Goal: Book appointment/travel/reservation

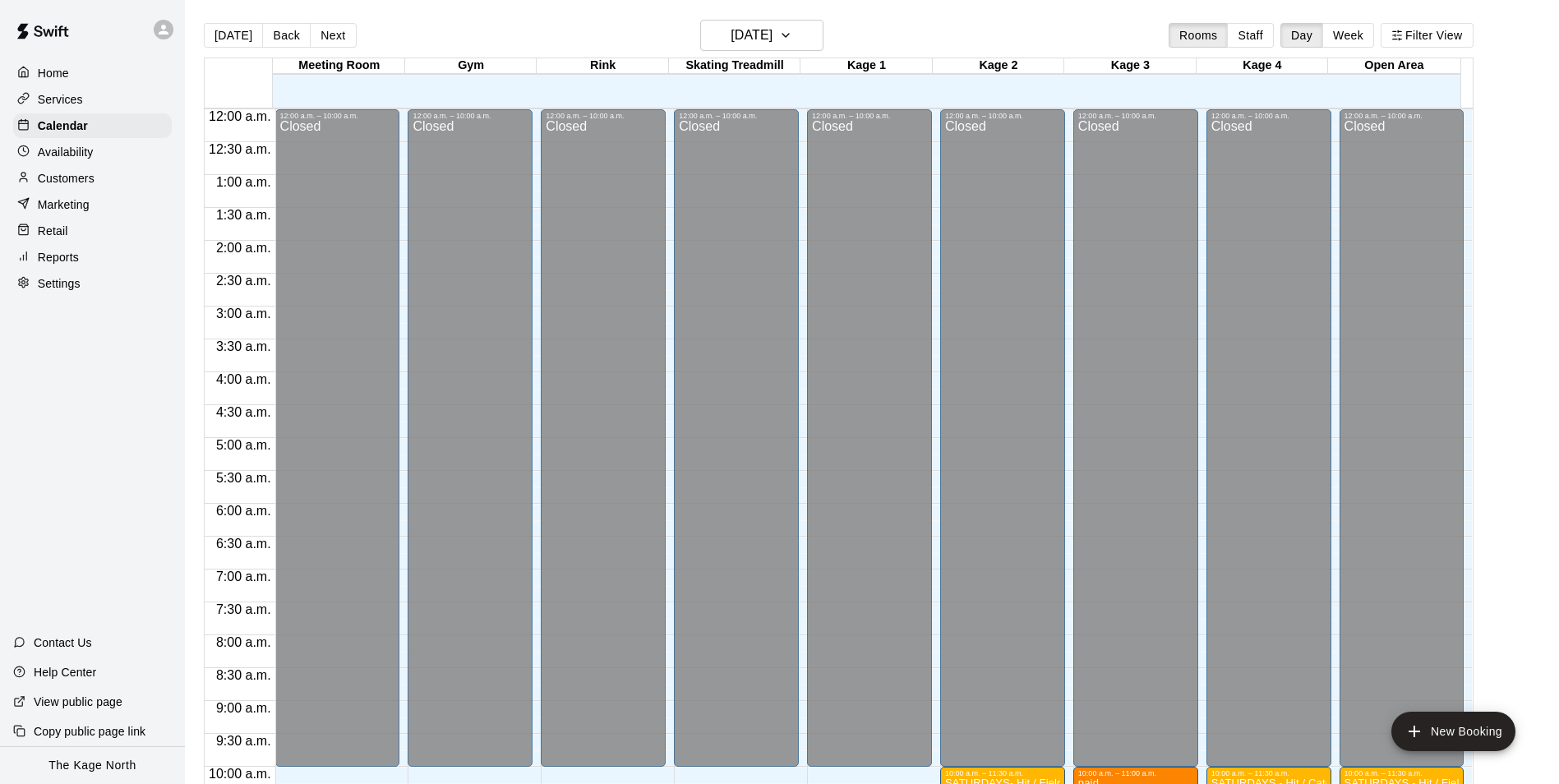
scroll to position [633, 0]
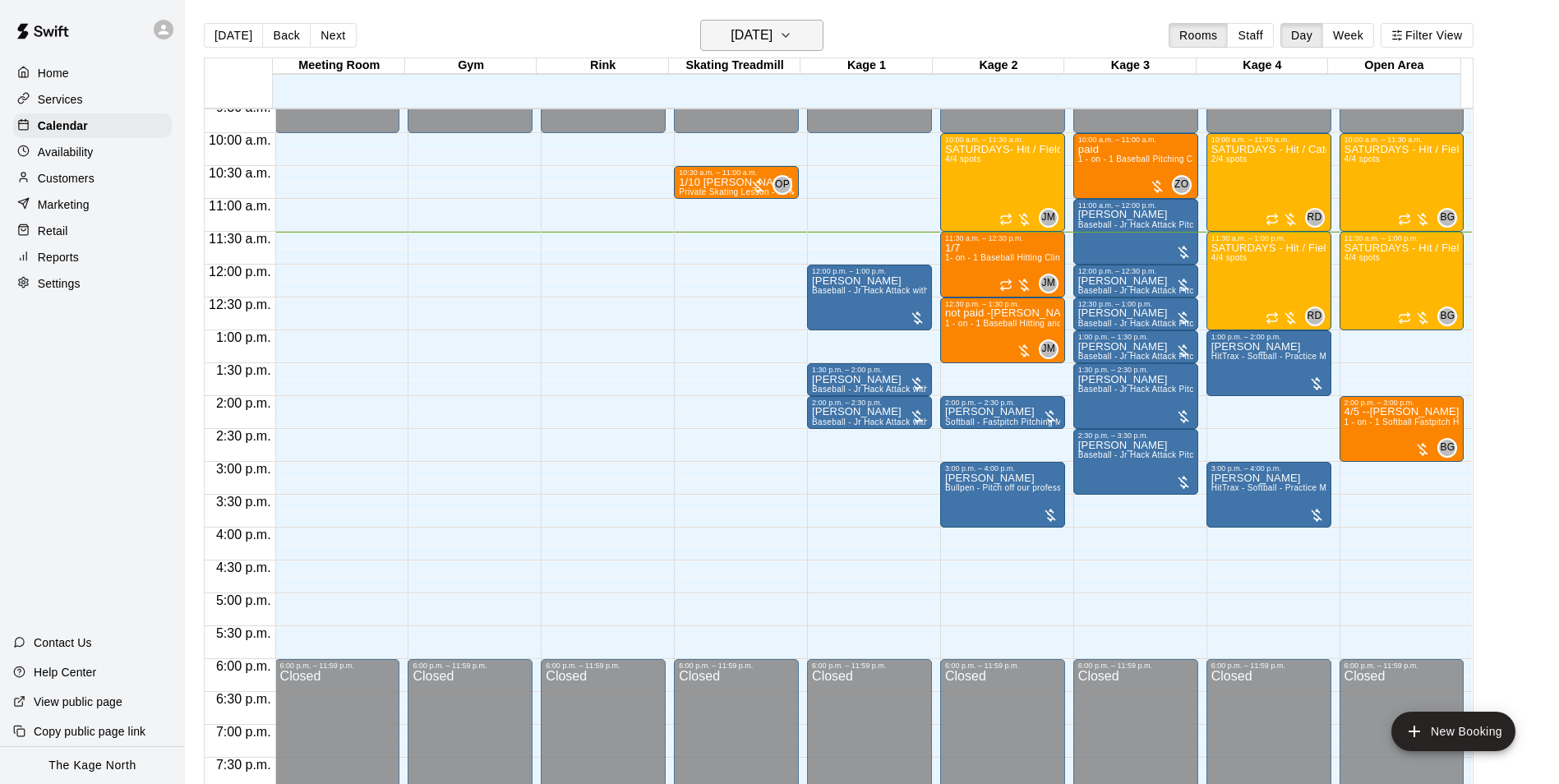
click at [773, 40] on h6 "[DATE]" at bounding box center [752, 35] width 42 height 23
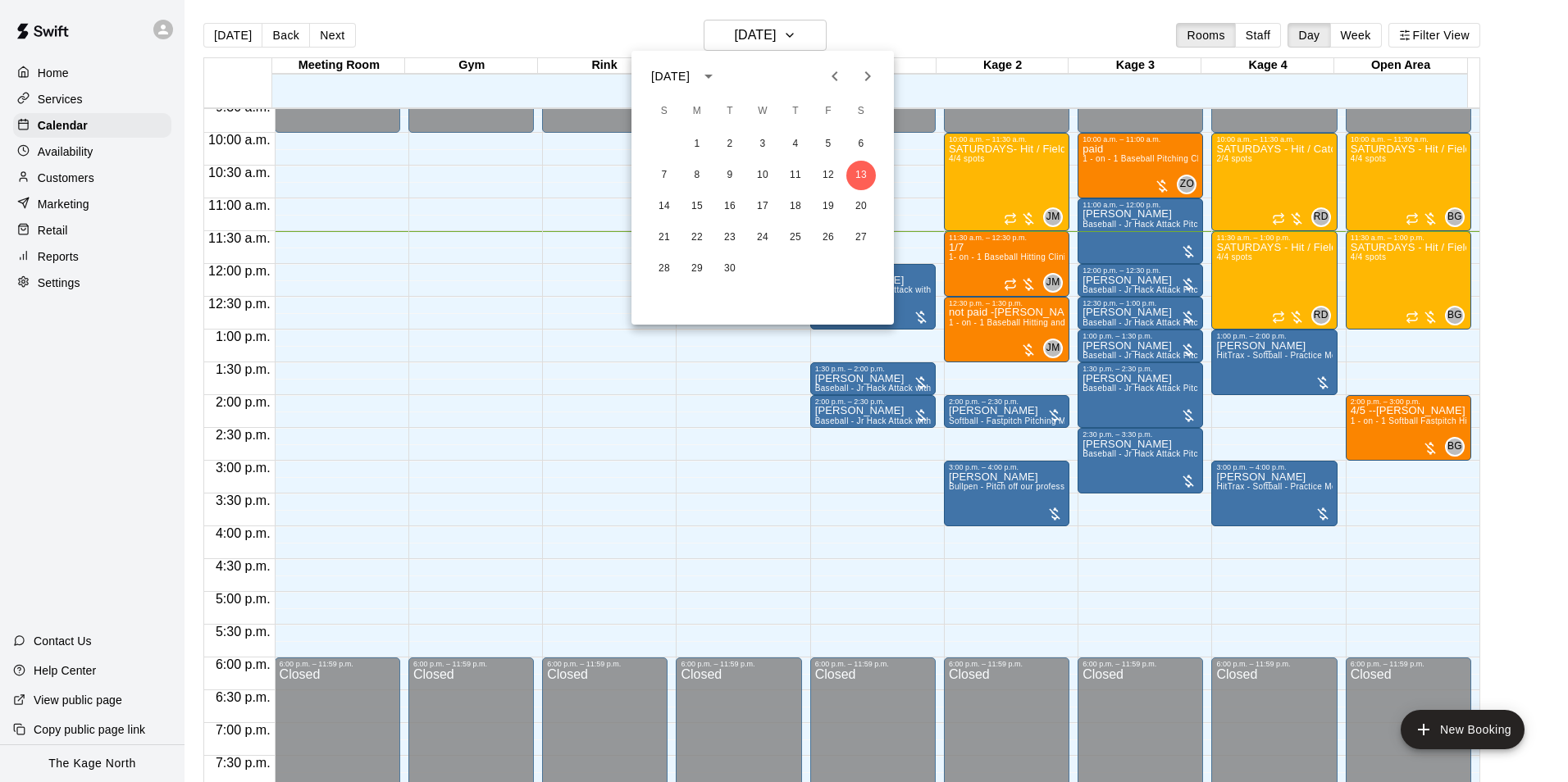
click at [920, 32] on div at bounding box center [784, 391] width 1568 height 782
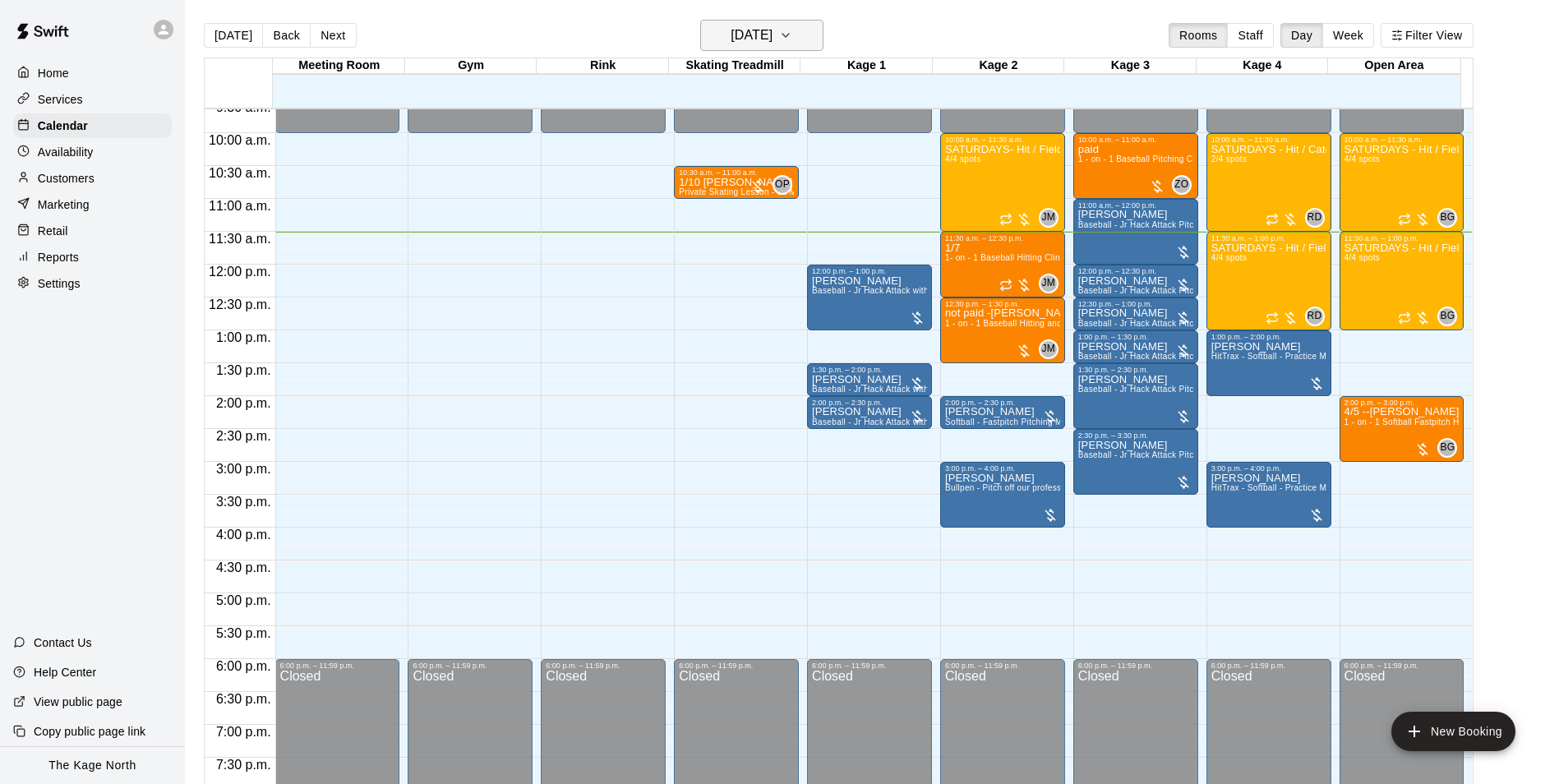
click at [807, 38] on button "[DATE]" at bounding box center [762, 35] width 123 height 31
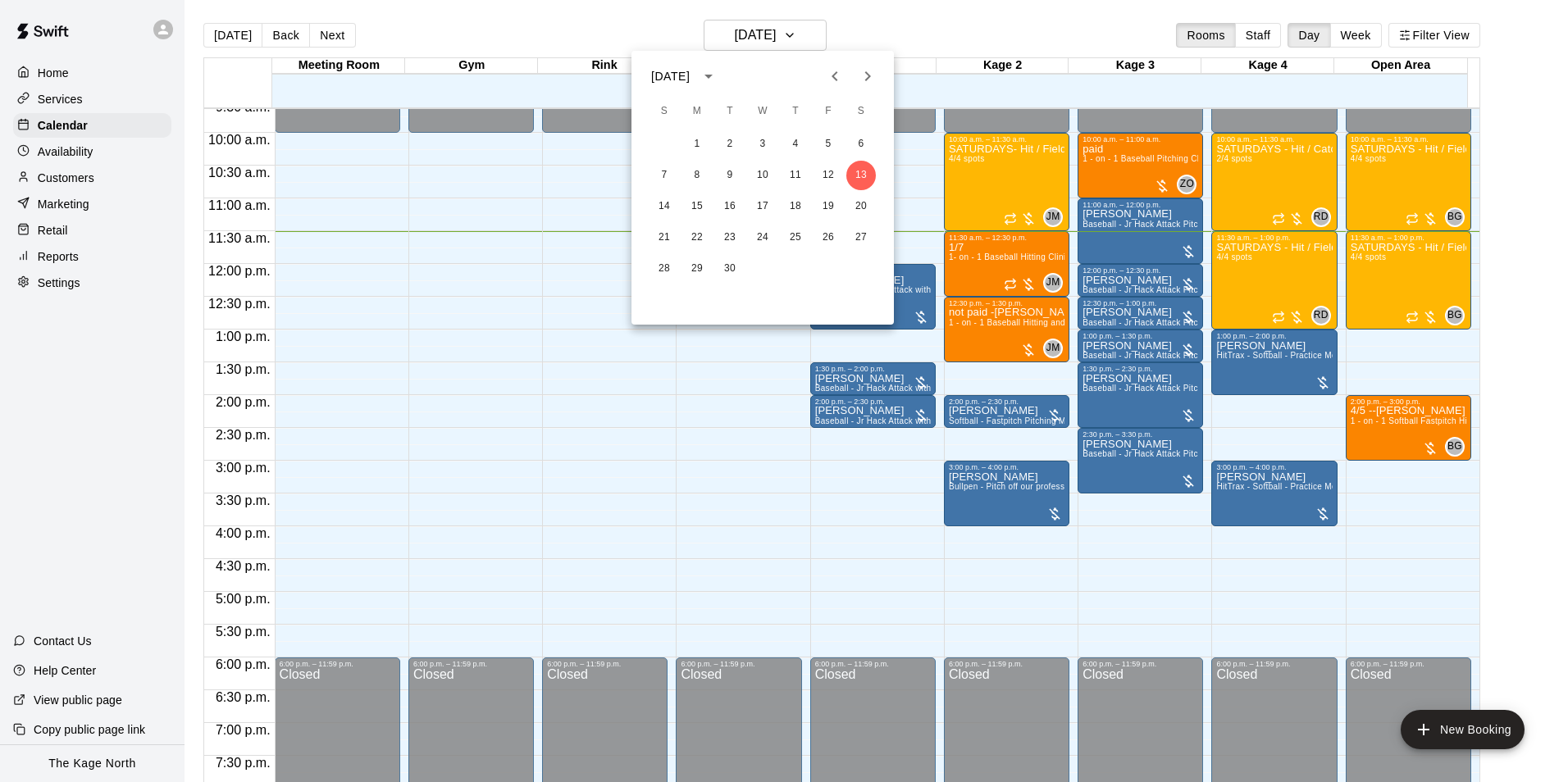
click at [938, 28] on div at bounding box center [784, 391] width 1568 height 782
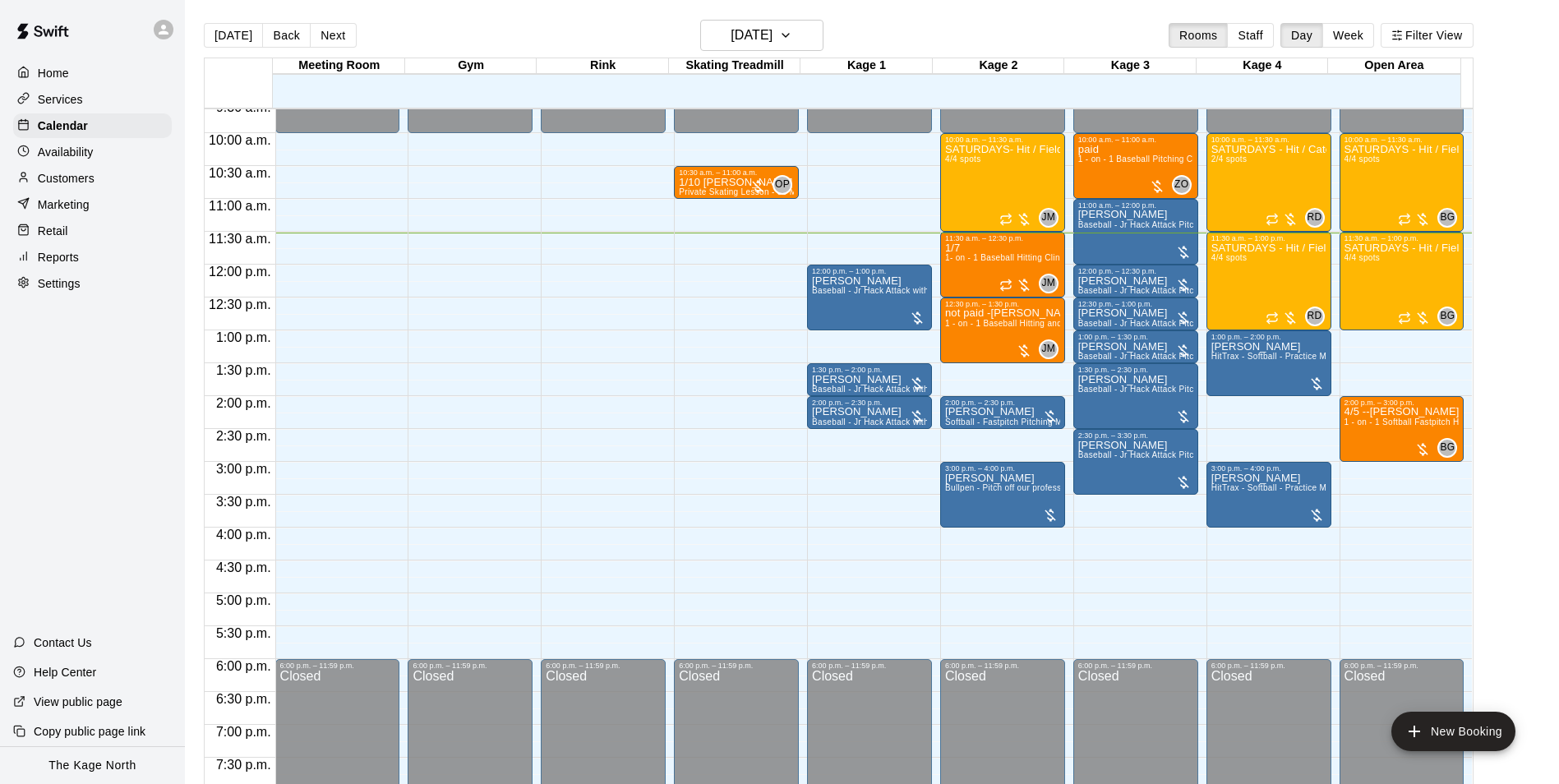
click at [928, 30] on div "[DATE] Back [DATE][DATE] Rooms Staff Day Week Filter View" at bounding box center [838, 39] width 1270 height 38
click at [719, 191] on span "Private Skating Lesson - 30 Mins - Skating Treadmill" at bounding box center [782, 192] width 205 height 9
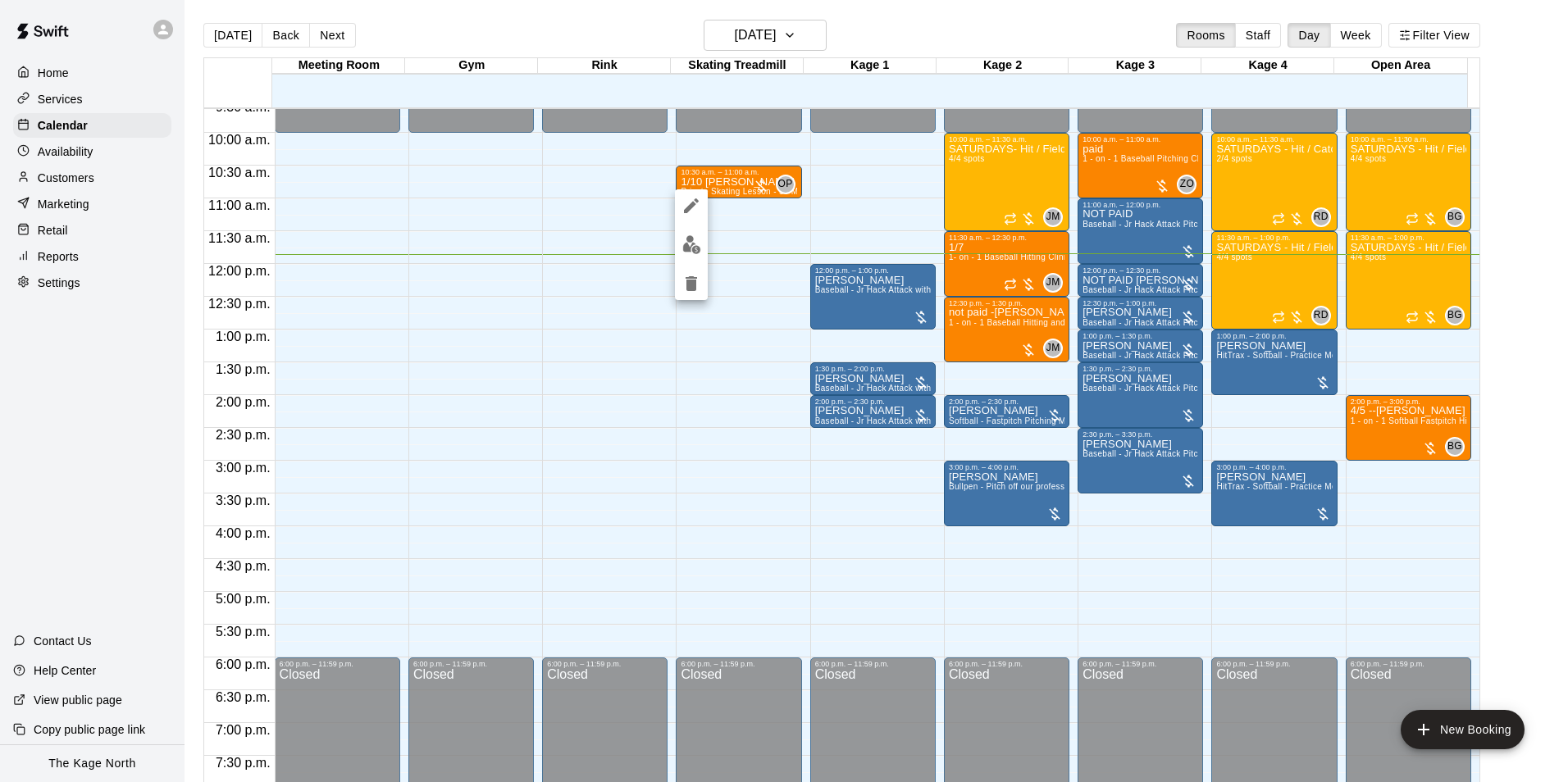
click at [695, 204] on icon "edit" at bounding box center [690, 205] width 15 height 15
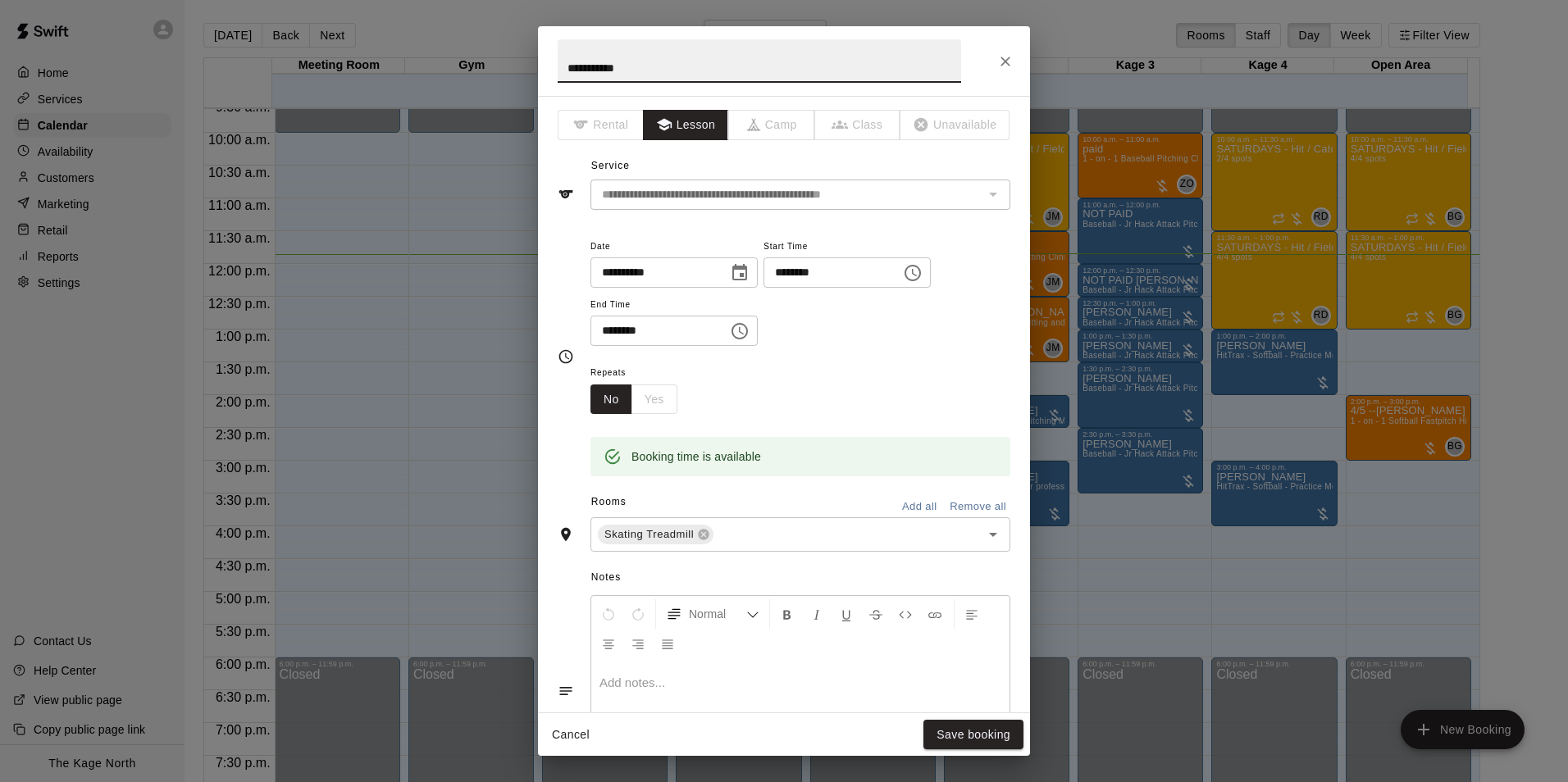
drag, startPoint x: 599, startPoint y: 64, endPoint x: 698, endPoint y: 113, distance: 110.5
click at [601, 64] on input "**********" at bounding box center [759, 61] width 404 height 44
type input "**********"
click at [988, 722] on button "Save booking" at bounding box center [973, 734] width 100 height 30
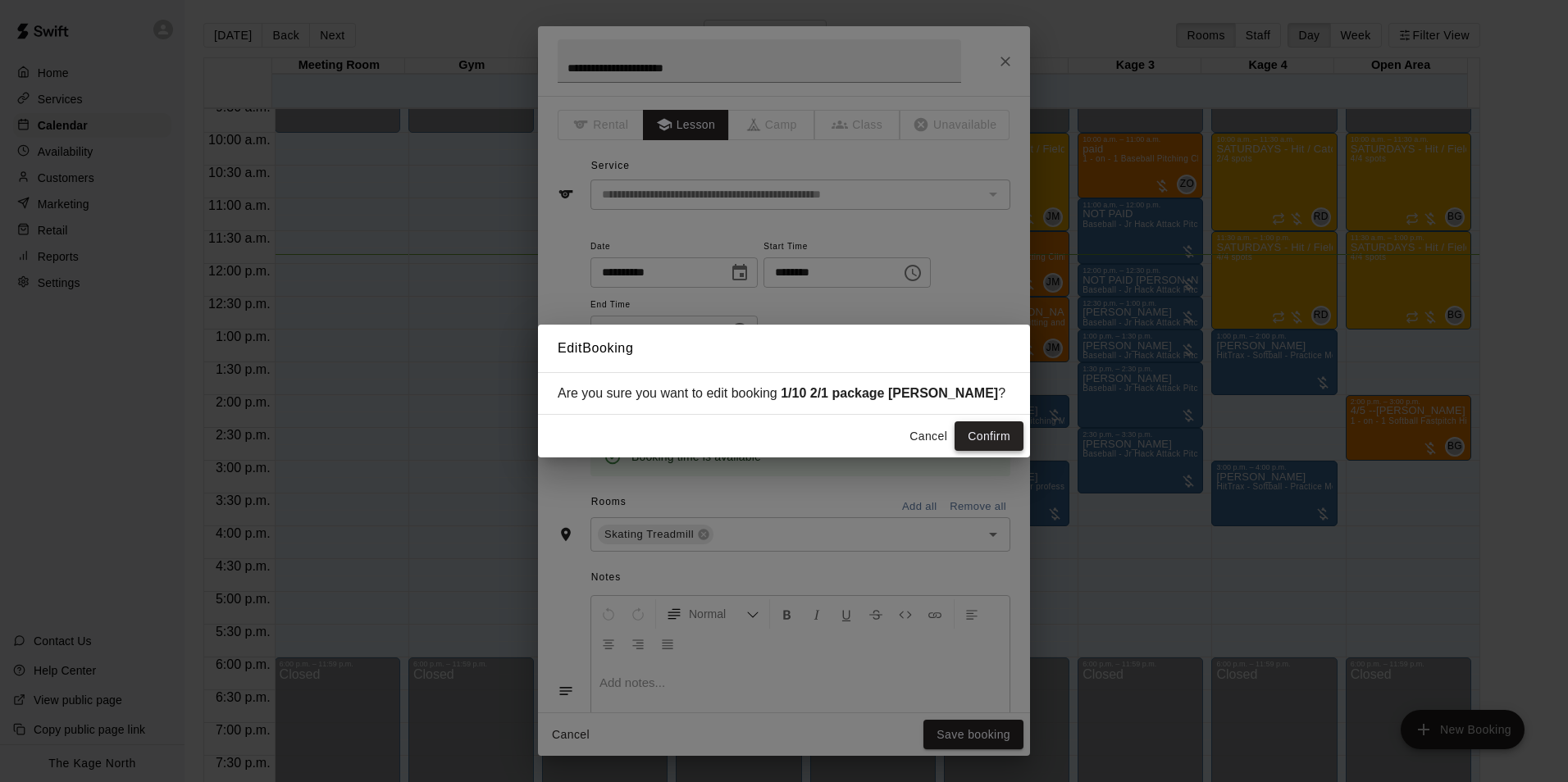
click at [983, 438] on button "Confirm" at bounding box center [988, 436] width 69 height 30
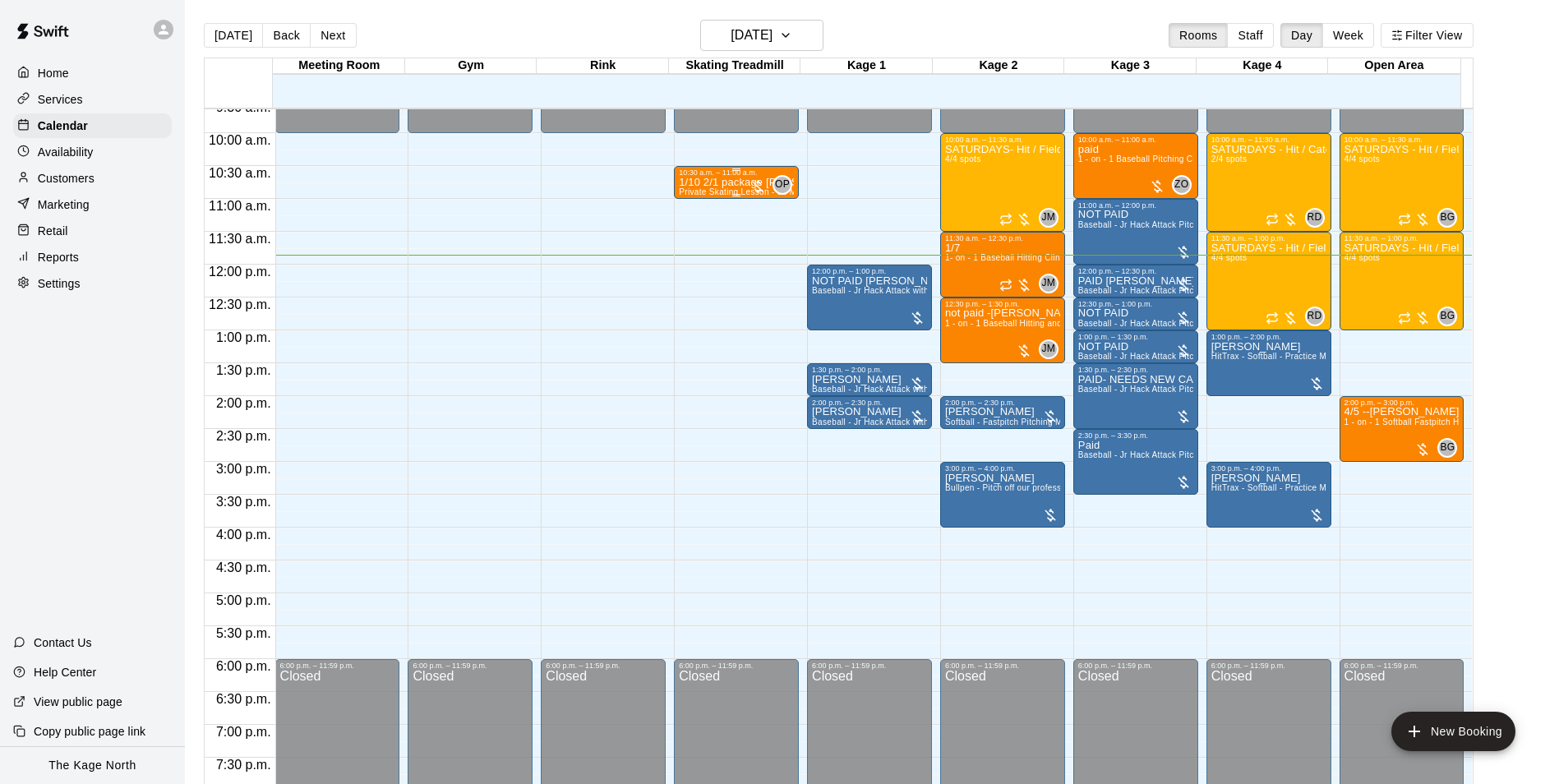
click at [734, 182] on p "1/10 2/1 package [PERSON_NAME]" at bounding box center [737, 182] width 115 height 0
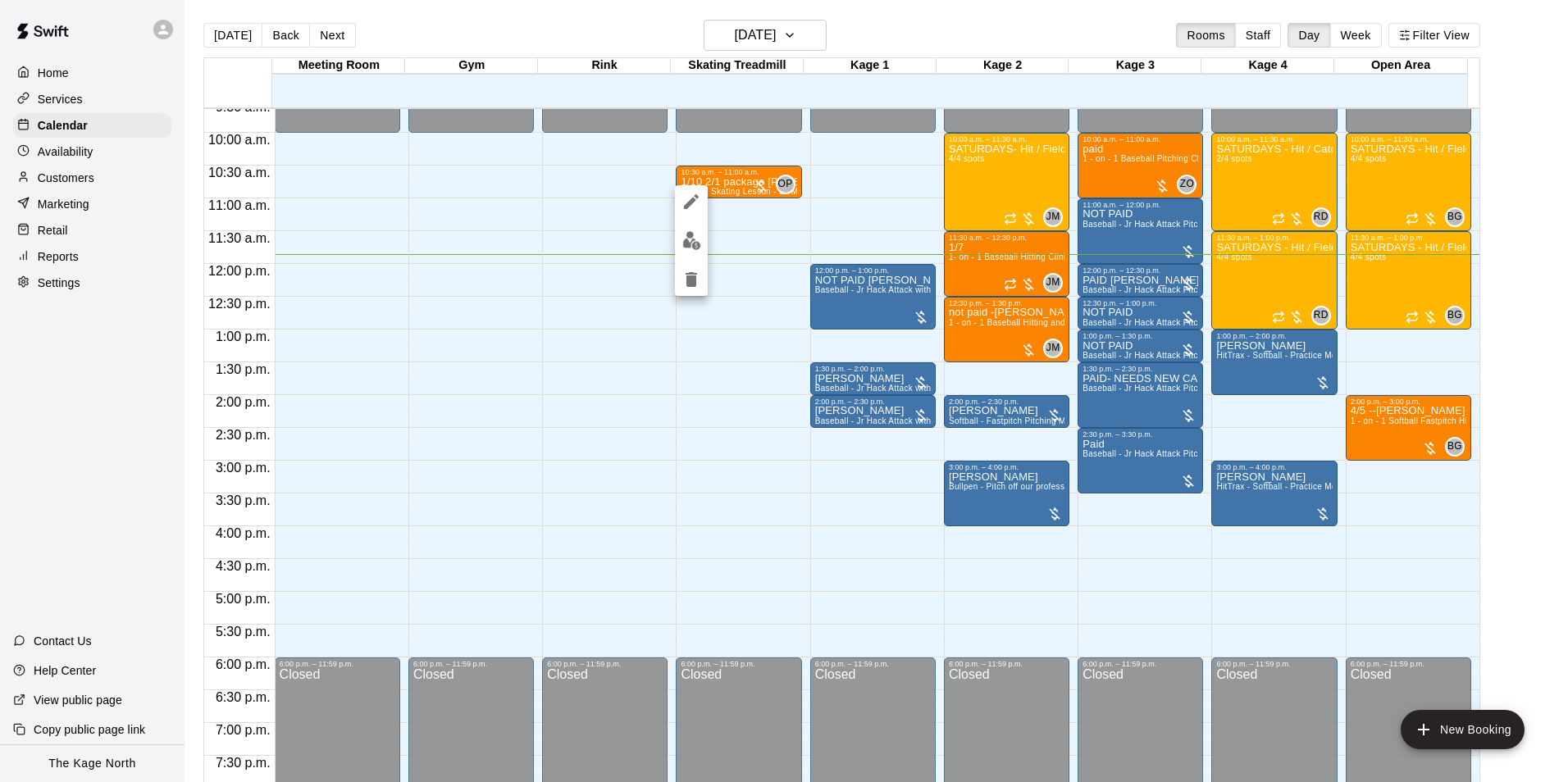
click at [685, 200] on icon "edit" at bounding box center [690, 201] width 20 height 20
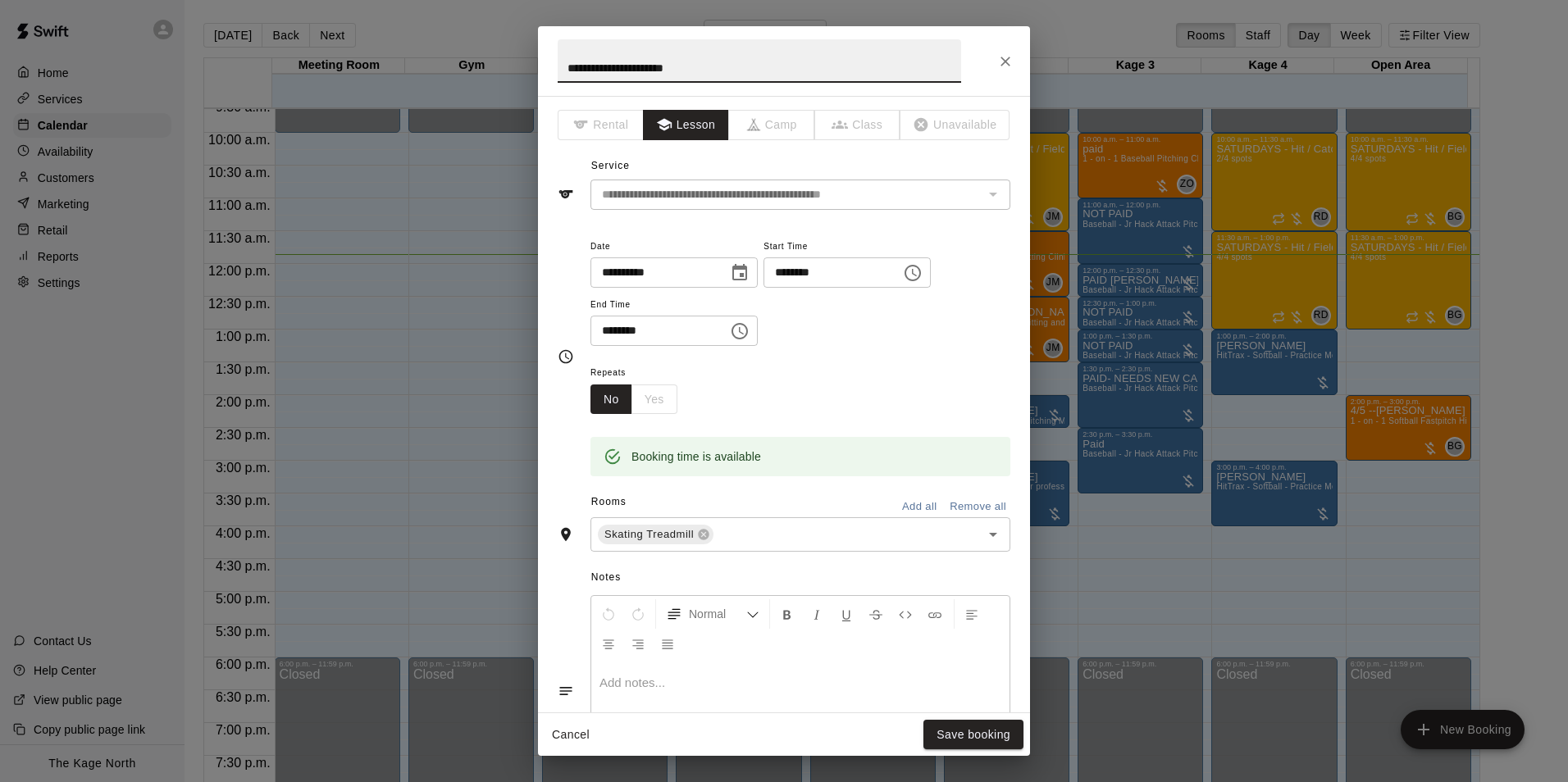
click at [608, 67] on input "**********" at bounding box center [759, 61] width 404 height 44
type input "**********"
click at [969, 724] on button "Save booking" at bounding box center [973, 734] width 100 height 30
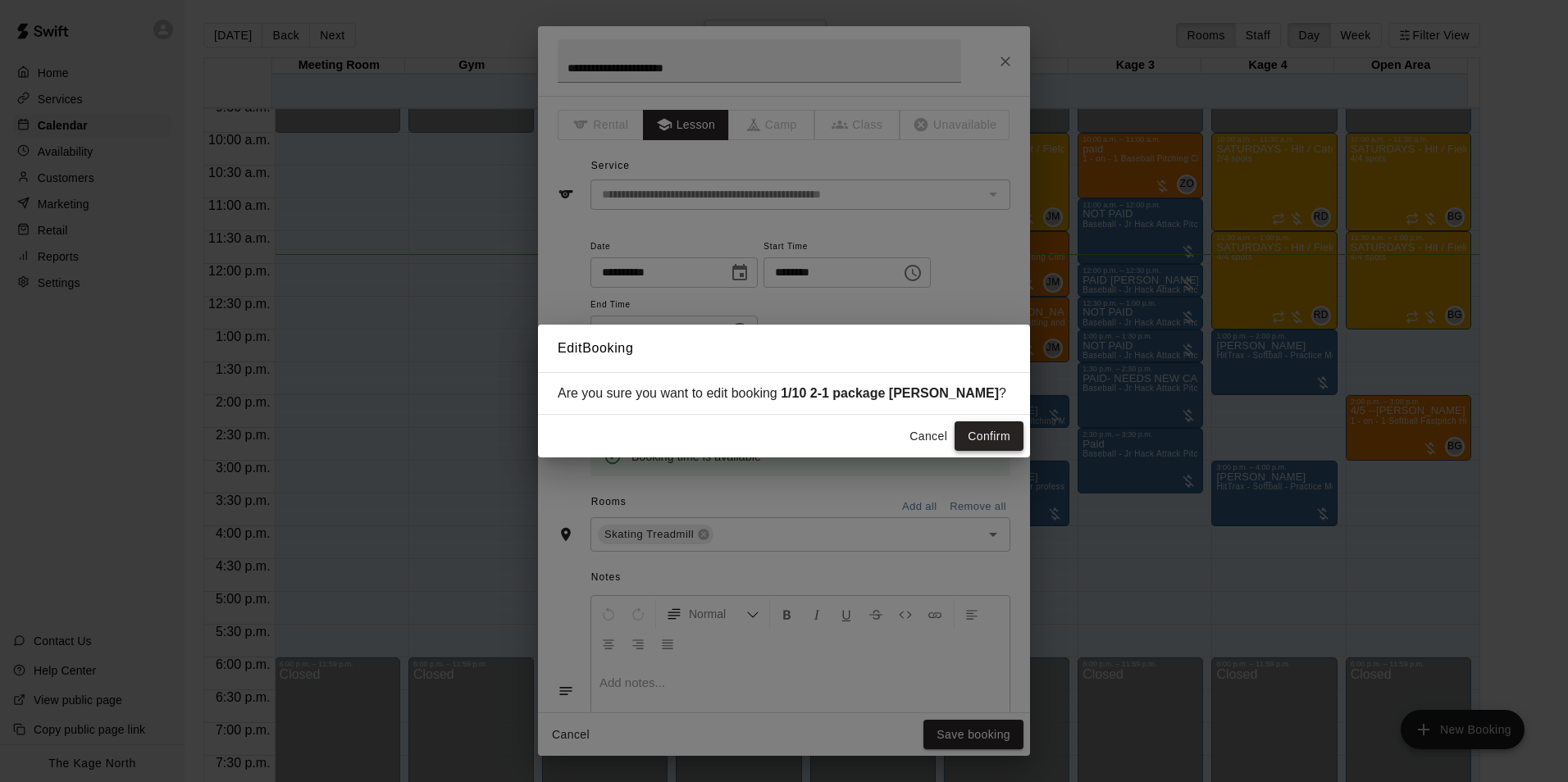
click at [980, 430] on button "Confirm" at bounding box center [988, 436] width 69 height 30
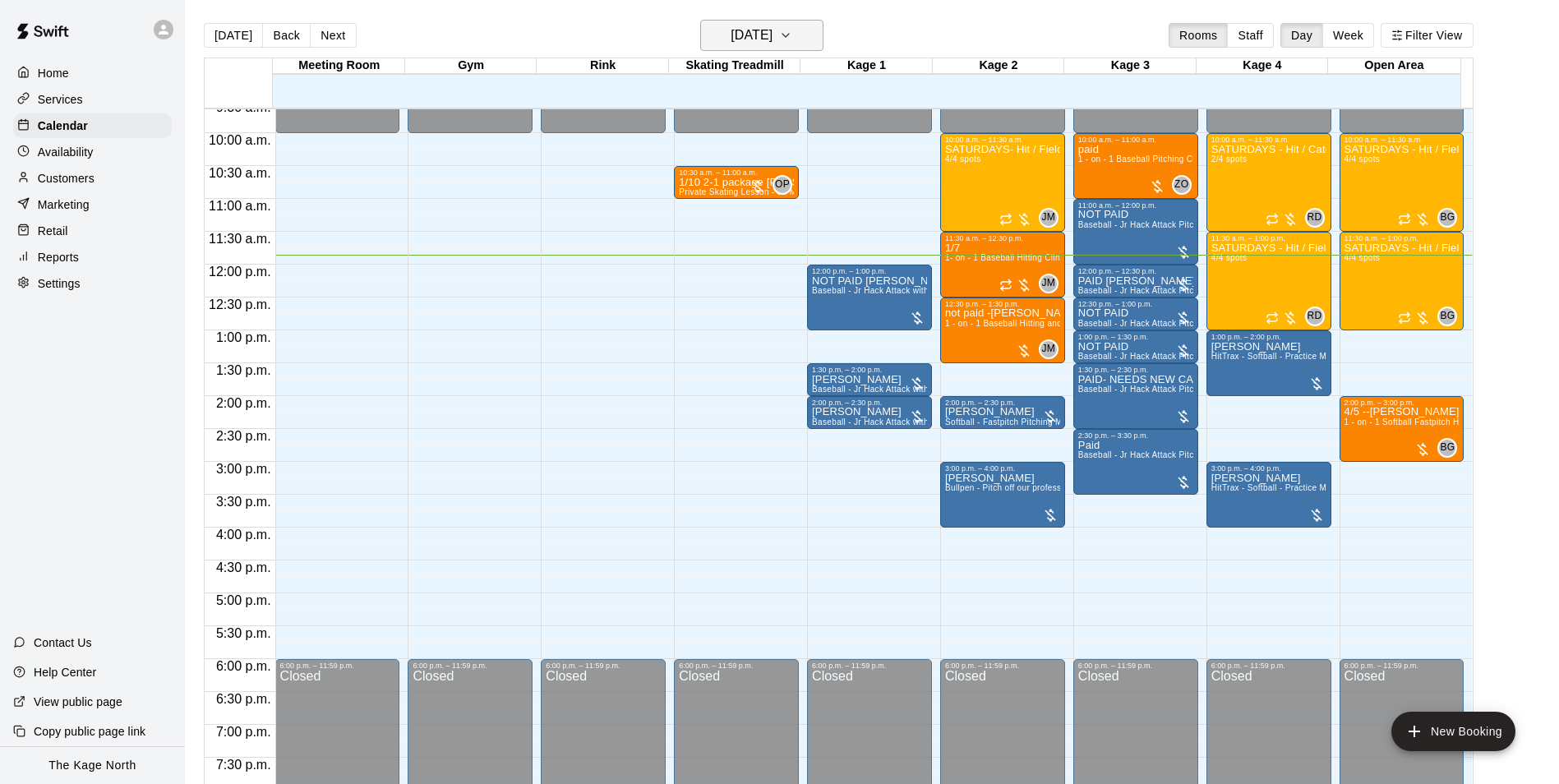
click at [792, 34] on icon "button" at bounding box center [785, 35] width 13 height 20
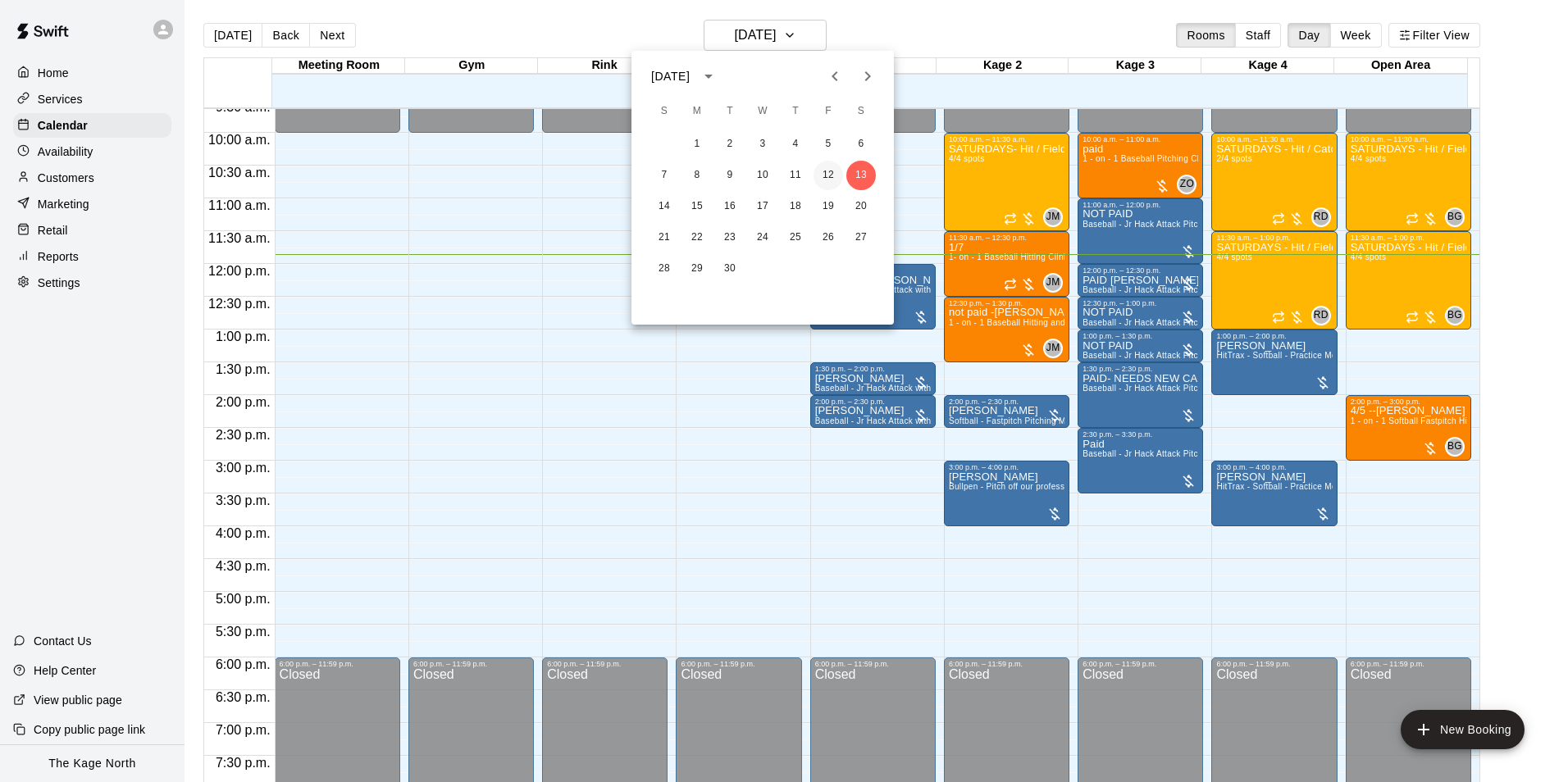
click at [831, 174] on button "12" at bounding box center [828, 175] width 29 height 29
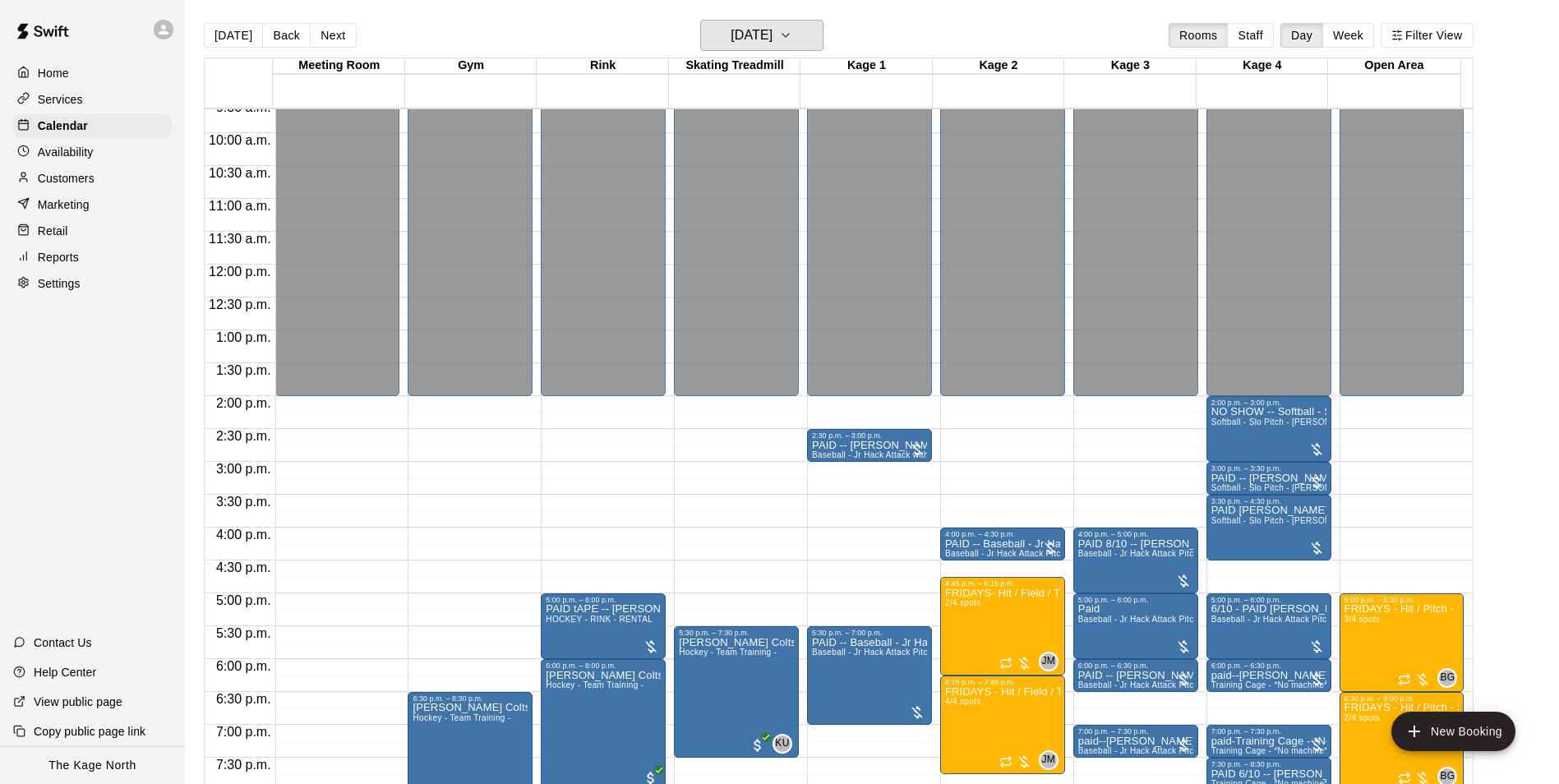
scroll to position [798, 0]
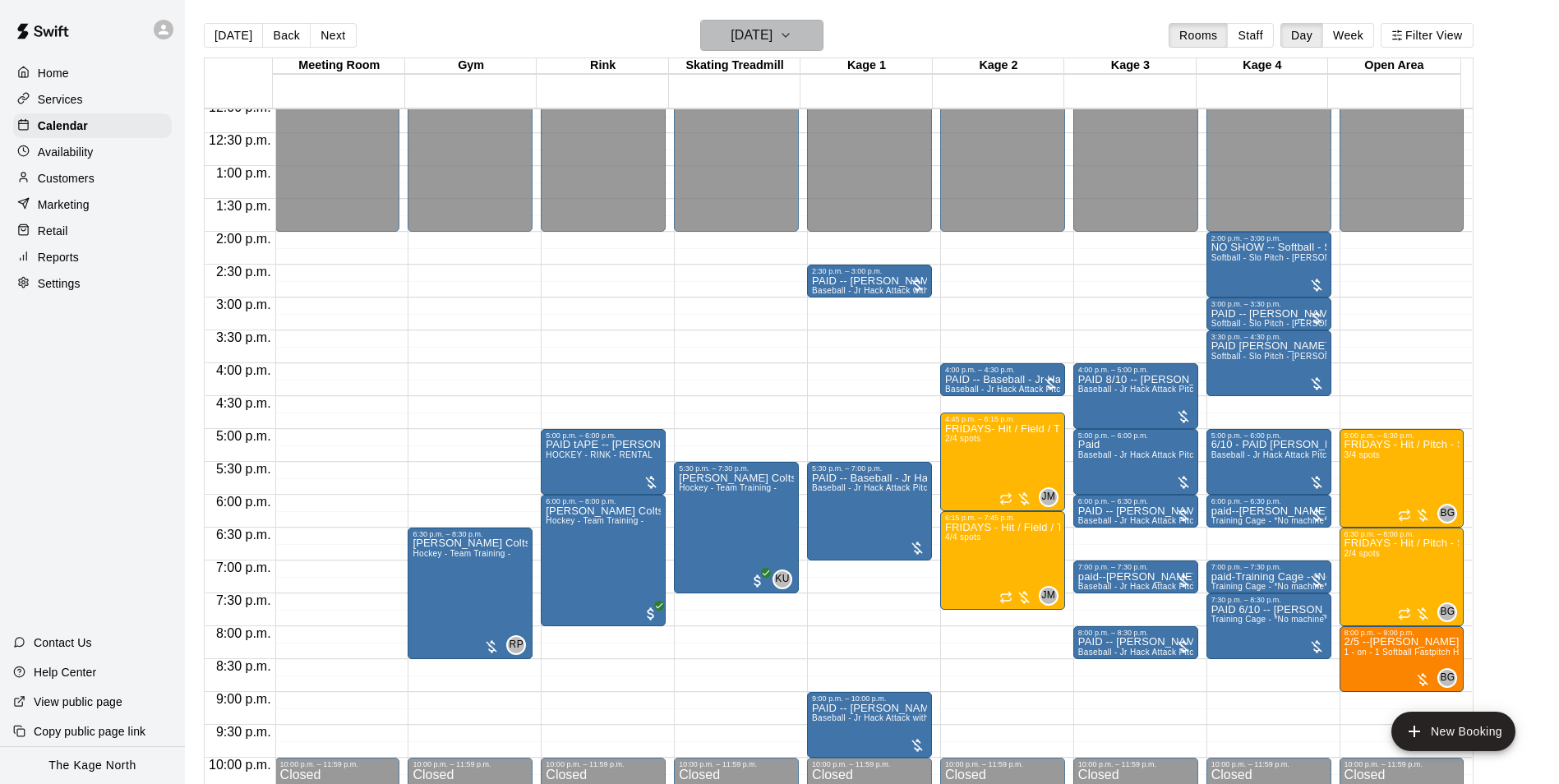
click at [764, 21] on button "[DATE]" at bounding box center [762, 35] width 123 height 31
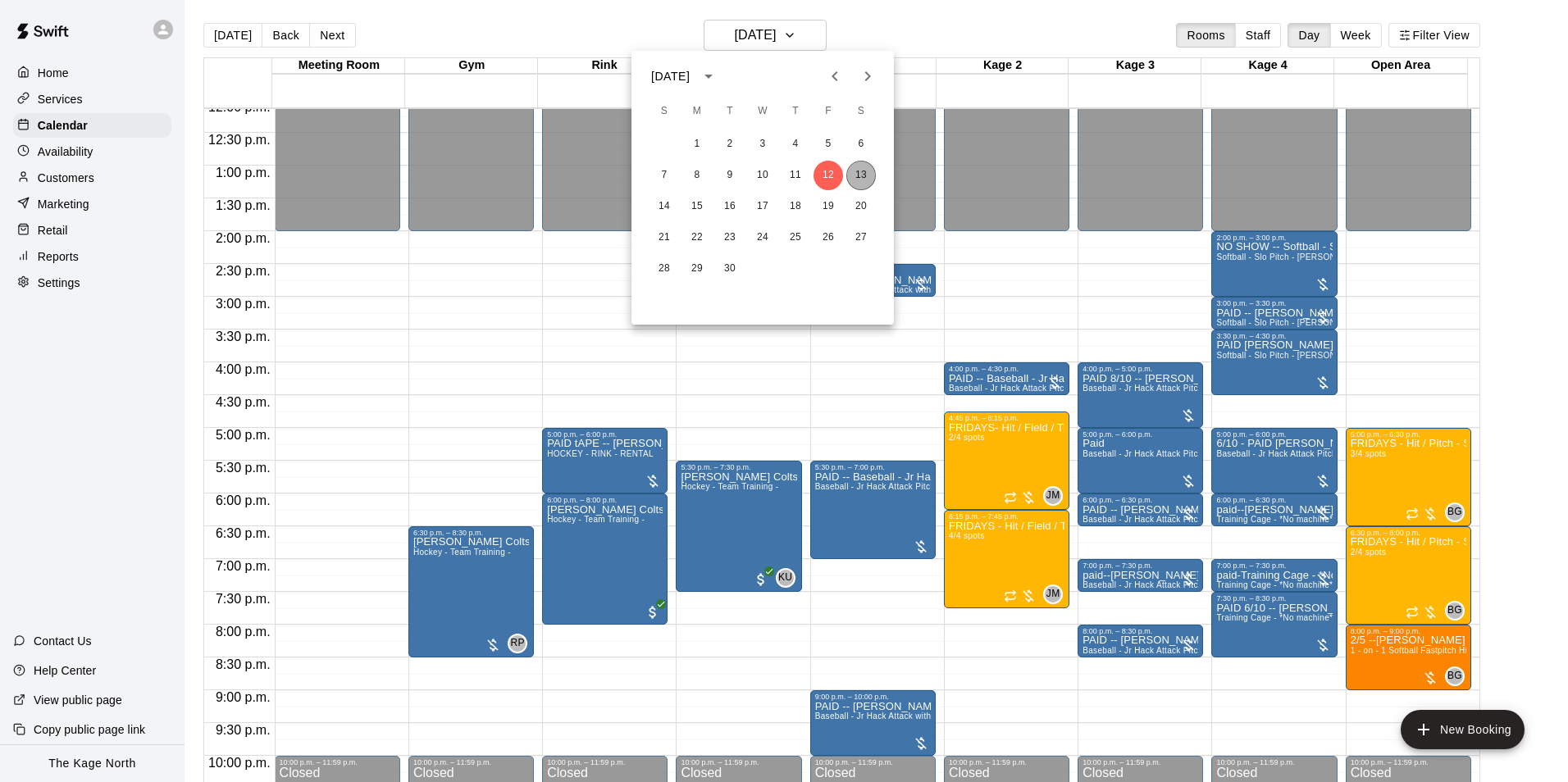
click at [862, 169] on button "13" at bounding box center [860, 175] width 29 height 29
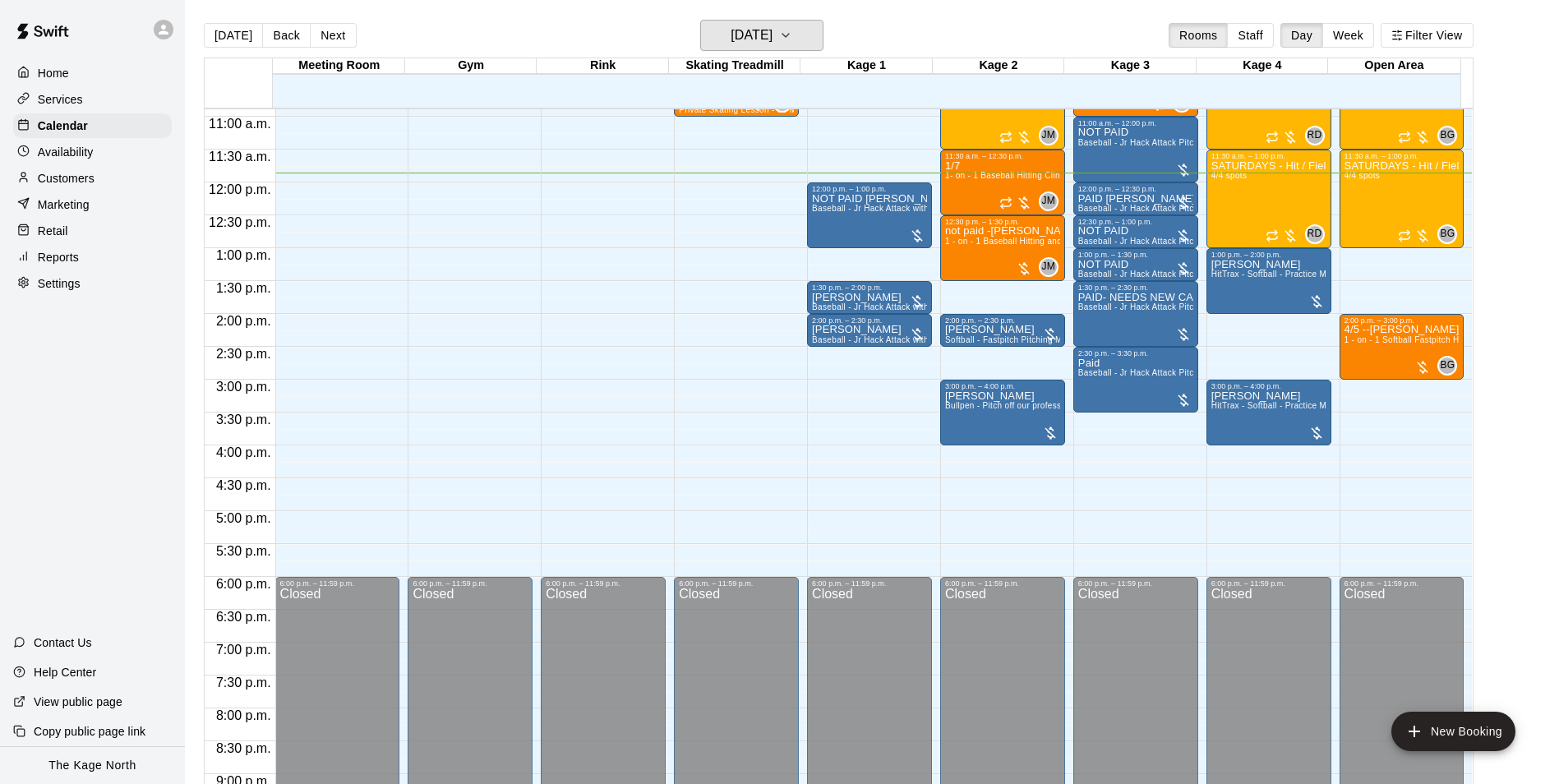
scroll to position [552, 0]
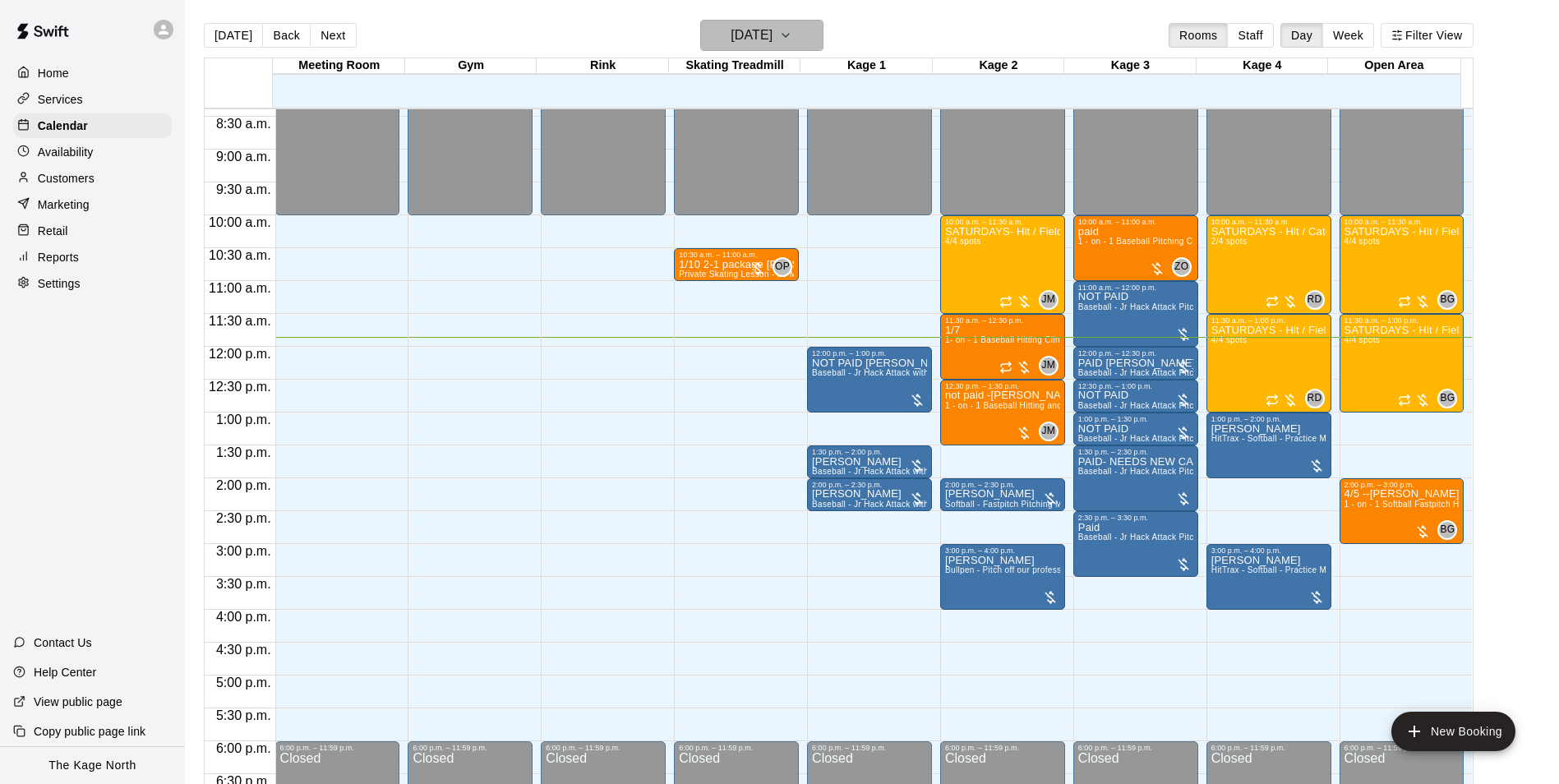
click at [756, 27] on h6 "[DATE]" at bounding box center [752, 35] width 42 height 23
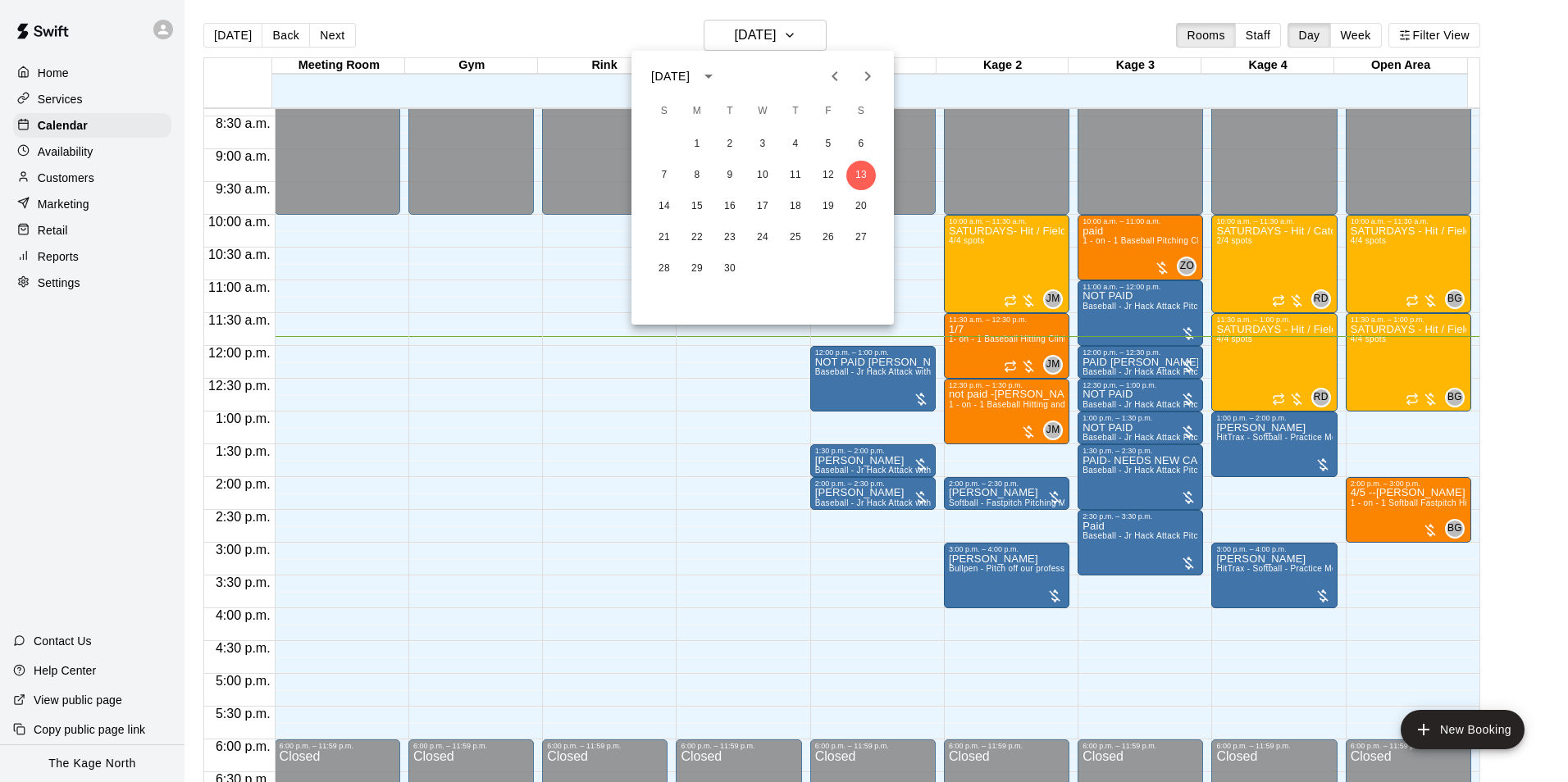
click at [871, 25] on div at bounding box center [784, 391] width 1568 height 782
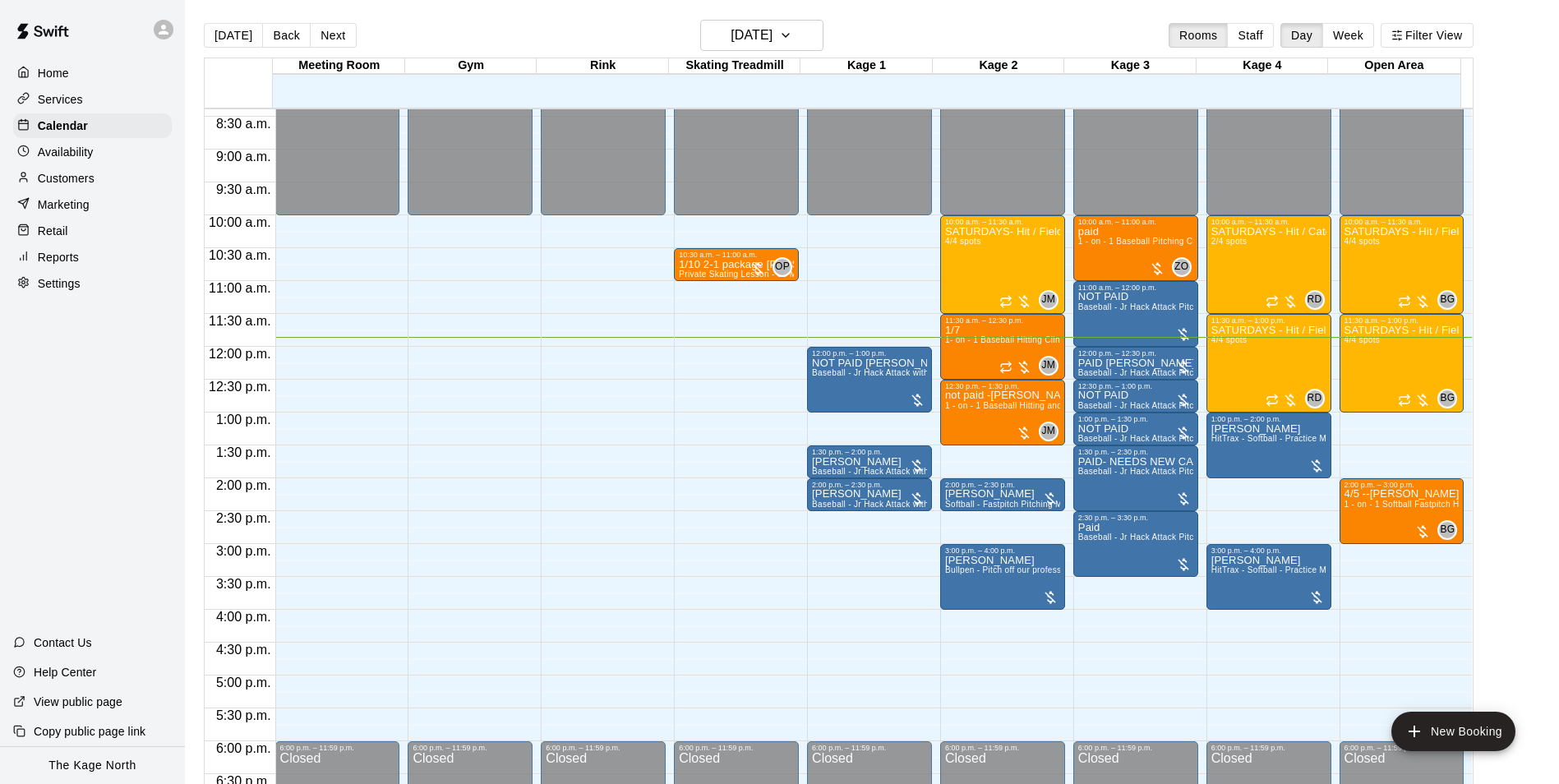
click at [498, 40] on div "[DATE] Back [DATE][DATE] Rooms Staff Day Week Filter View" at bounding box center [838, 39] width 1270 height 38
click at [430, 23] on div "[DATE] Back [DATE][DATE] Rooms Staff Day Week Filter View" at bounding box center [838, 39] width 1270 height 38
click at [773, 28] on h6 "[DATE]" at bounding box center [752, 35] width 42 height 23
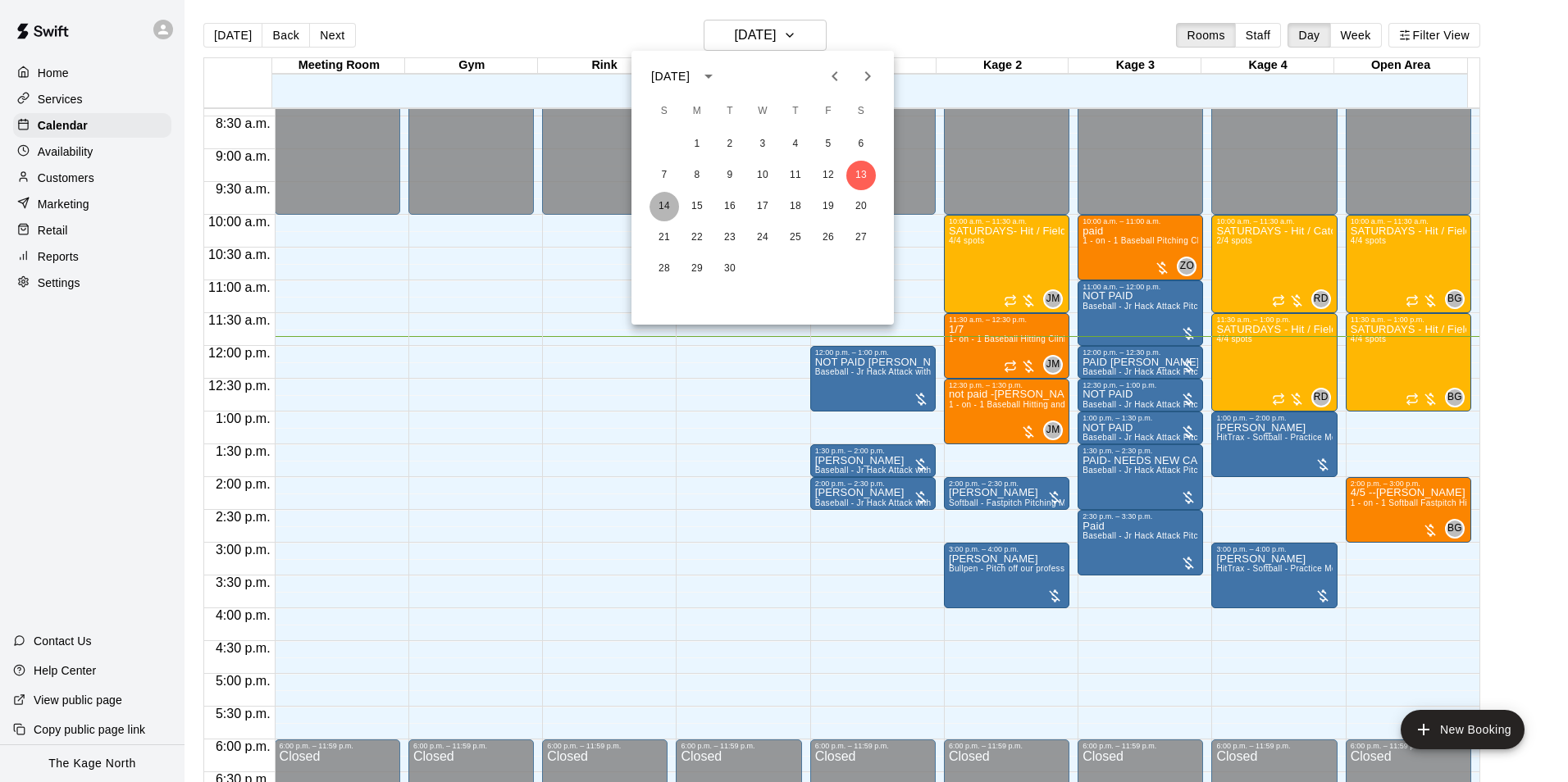
click at [663, 209] on button "14" at bounding box center [664, 206] width 29 height 29
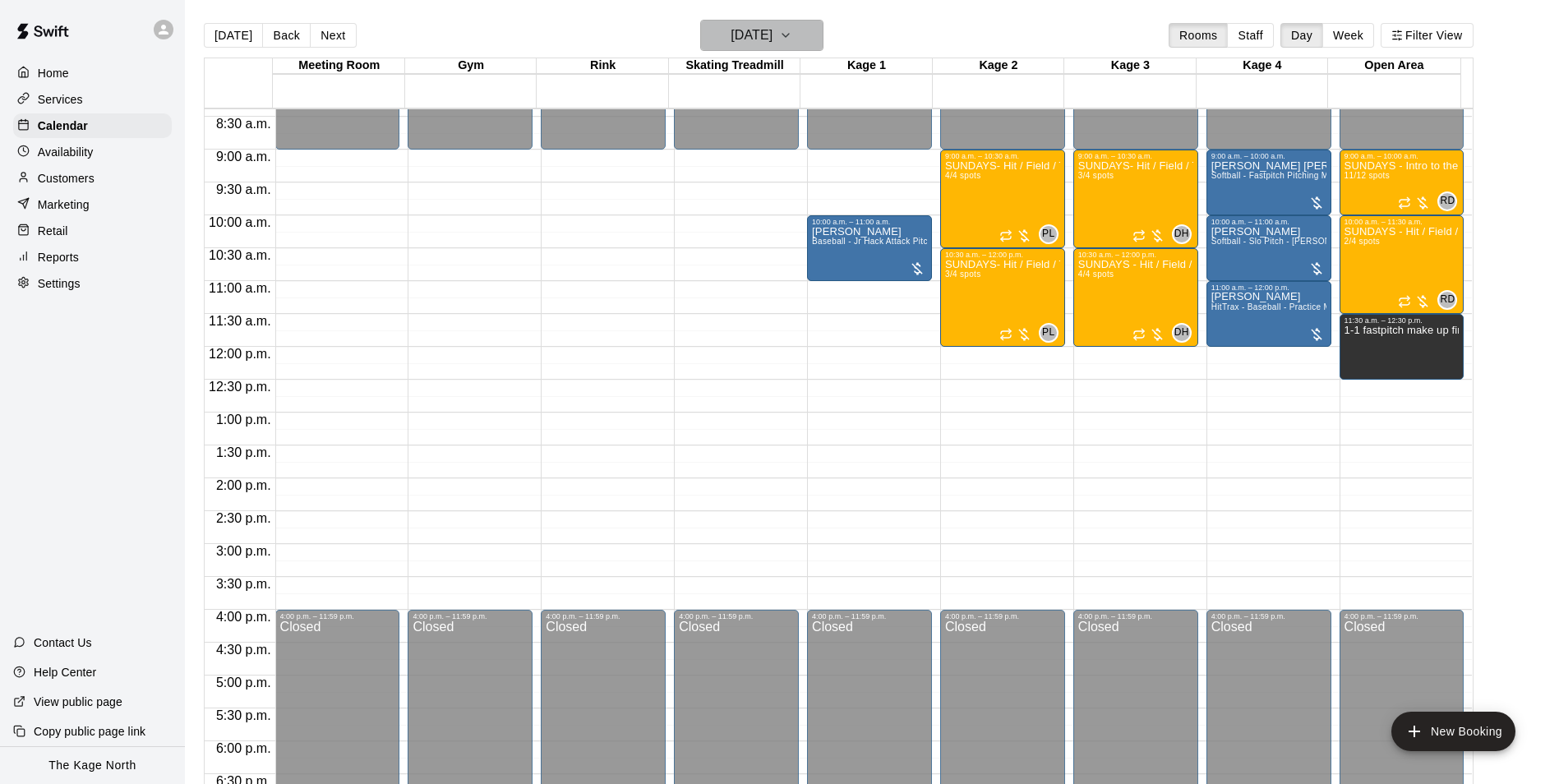
click at [773, 32] on h6 "[DATE]" at bounding box center [752, 35] width 42 height 23
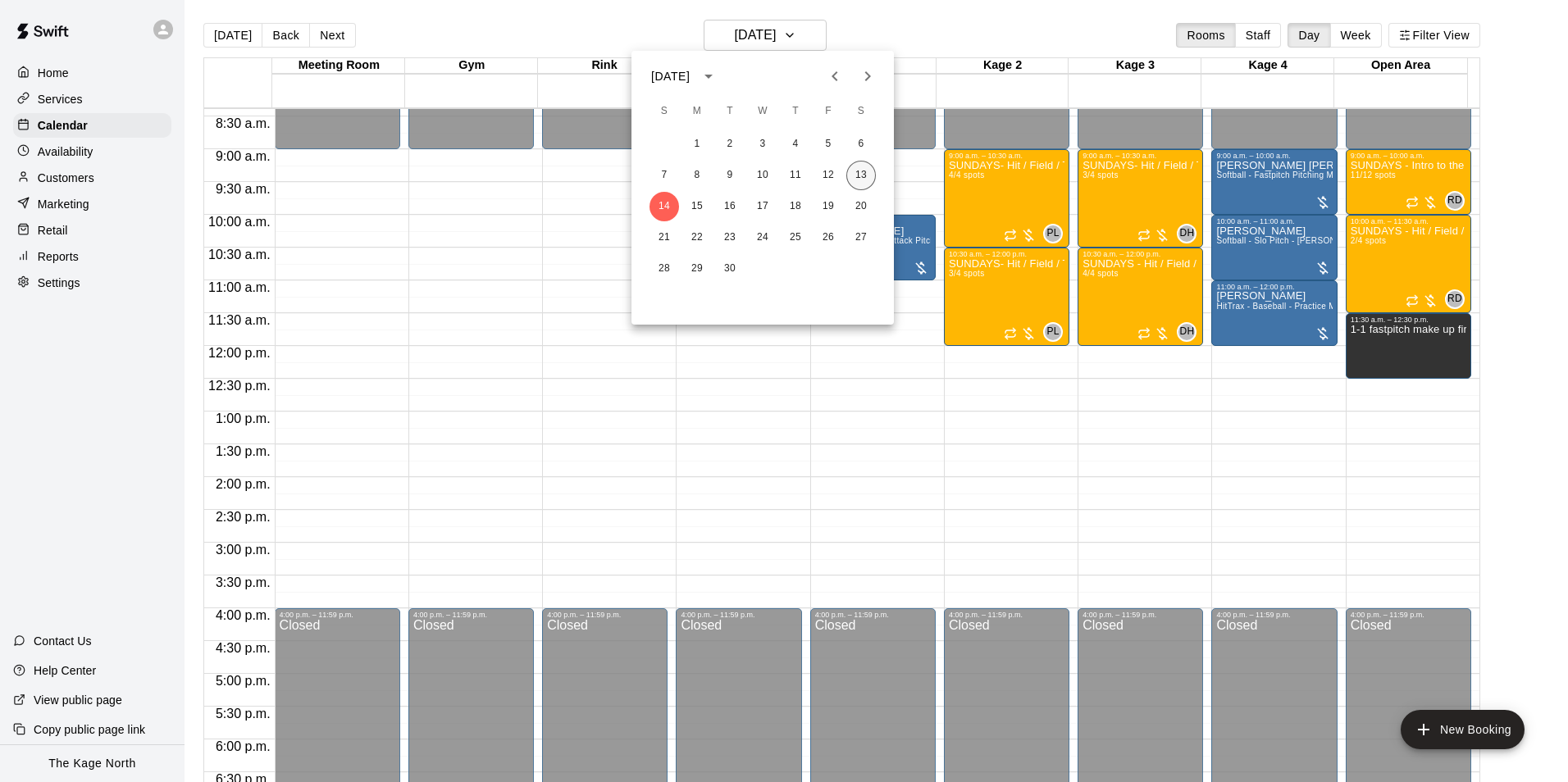
click at [860, 175] on button "13" at bounding box center [860, 175] width 29 height 29
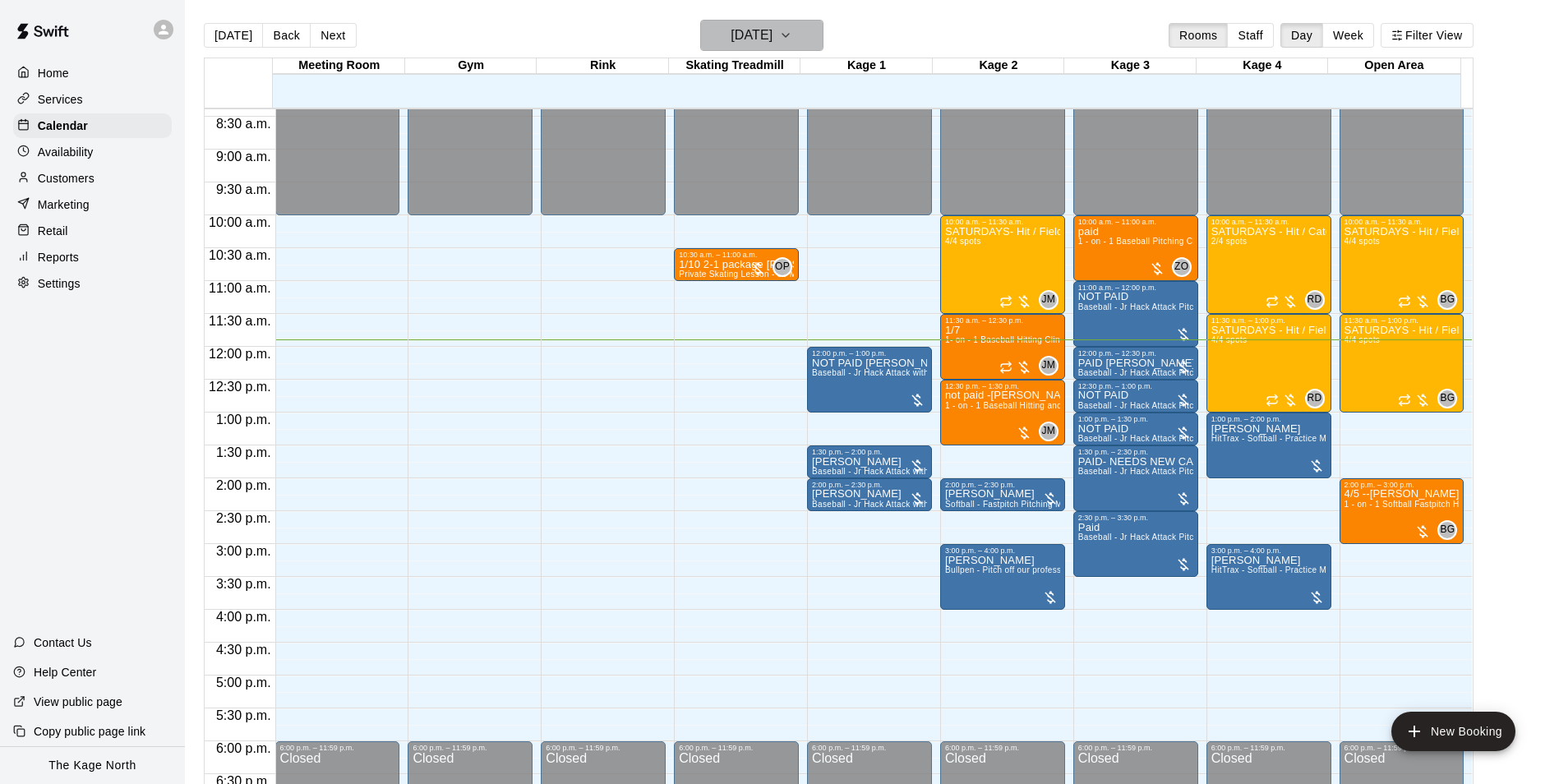
click at [762, 30] on h6 "[DATE]" at bounding box center [752, 35] width 42 height 23
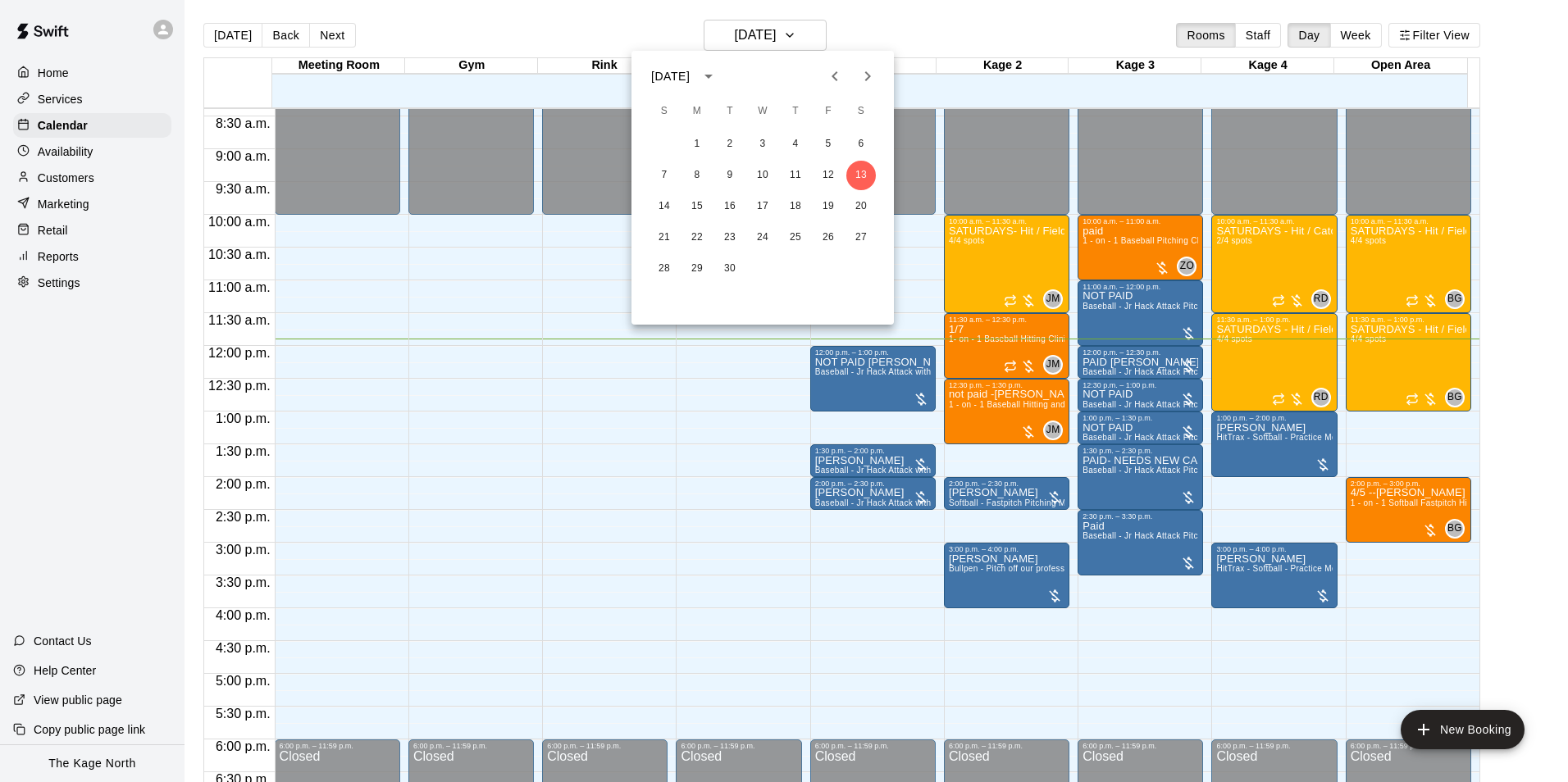
click at [939, 36] on div at bounding box center [784, 391] width 1568 height 782
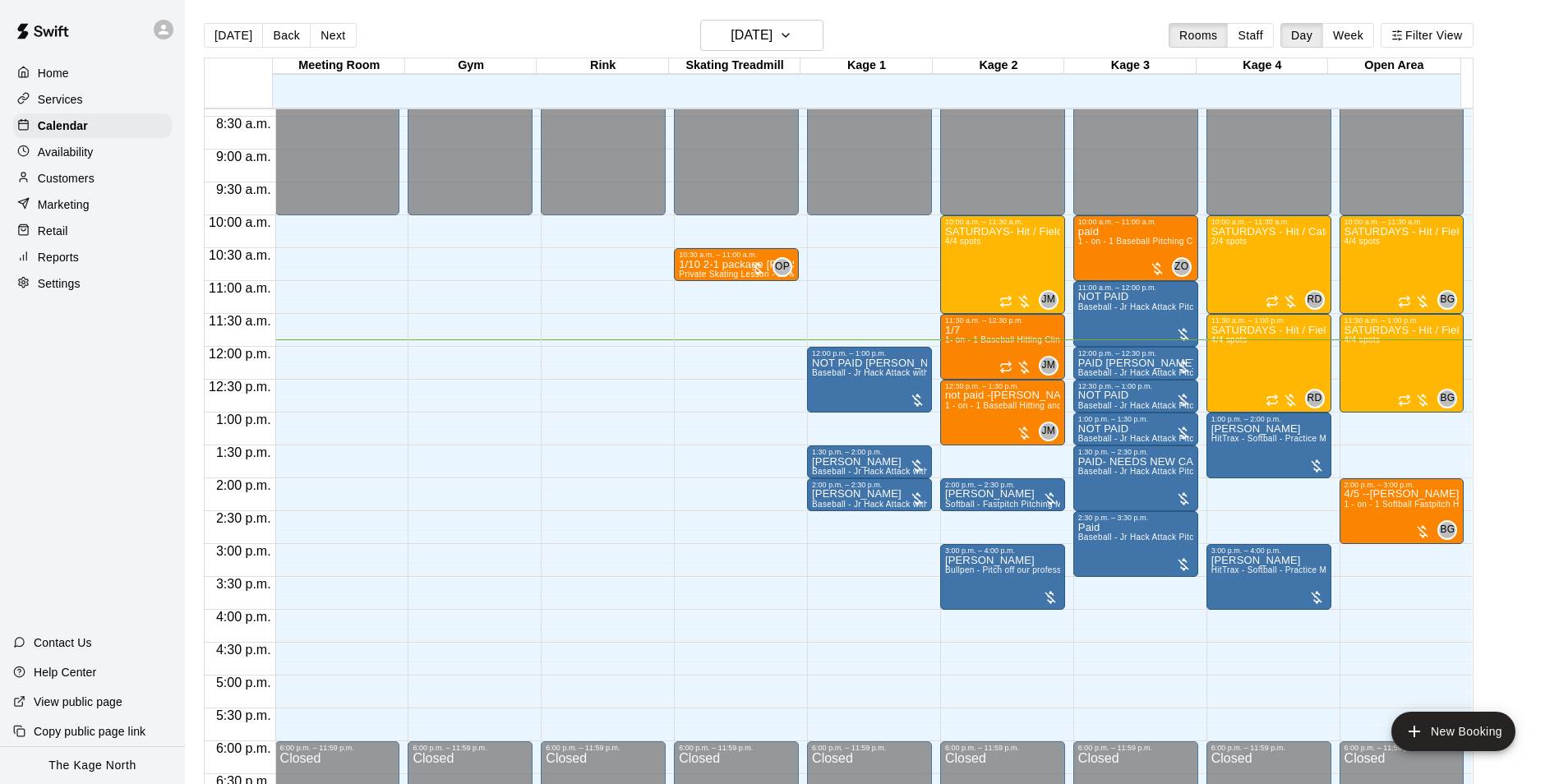
click at [501, 36] on div "[DATE] Back [DATE][DATE] Rooms Staff Day Week Filter View" at bounding box center [838, 39] width 1270 height 38
click at [891, 37] on div "[DATE] Back [DATE][DATE] Rooms Staff Day Week Filter View" at bounding box center [838, 39] width 1270 height 38
